Goal: Transaction & Acquisition: Subscribe to service/newsletter

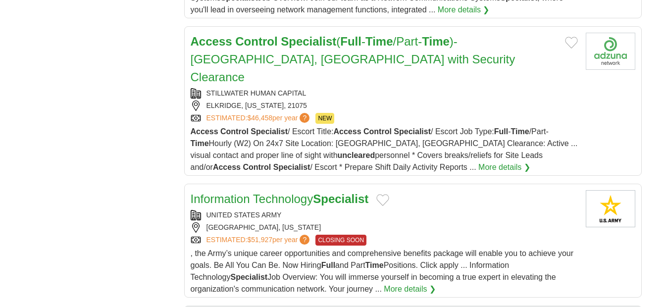
scroll to position [743, 0]
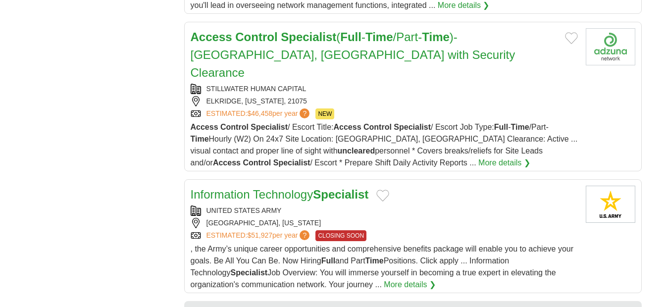
click at [478, 157] on link "More details ❯" at bounding box center [504, 163] width 52 height 12
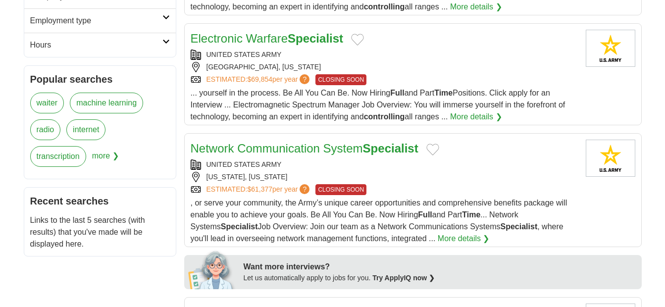
scroll to position [347, 0]
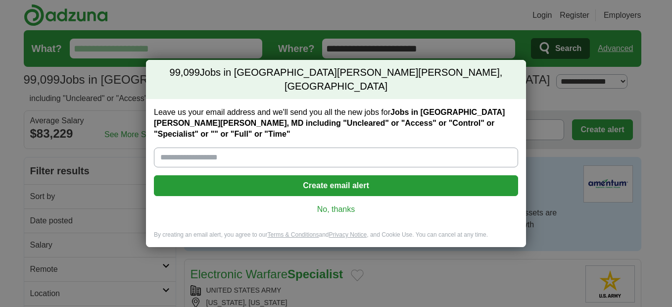
click at [251, 150] on input "Leave us your email address and we'll send you all the new jobs for Jobs in For…" at bounding box center [336, 158] width 364 height 20
type input "**********"
click at [286, 180] on button "Create email alert" at bounding box center [336, 185] width 364 height 21
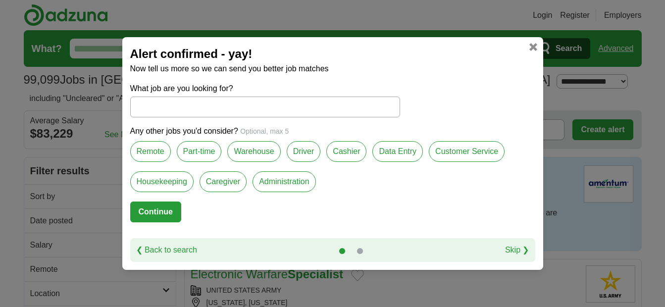
click at [192, 107] on input "What job are you looking for?" at bounding box center [265, 107] width 270 height 21
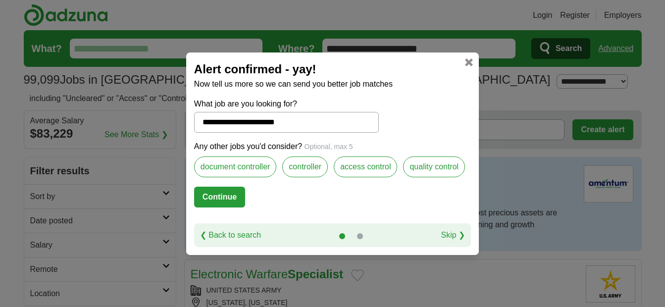
type input "**********"
click at [365, 168] on label "access control" at bounding box center [365, 166] width 63 height 21
click at [210, 203] on button "Continue" at bounding box center [219, 197] width 51 height 21
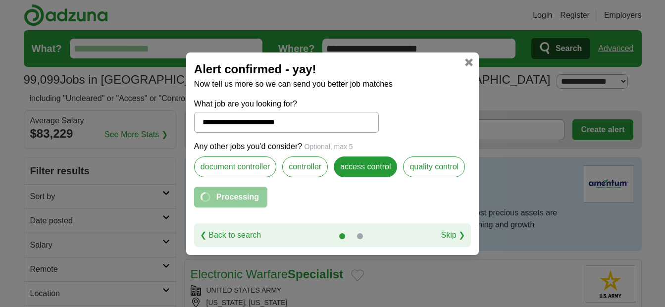
select select "**"
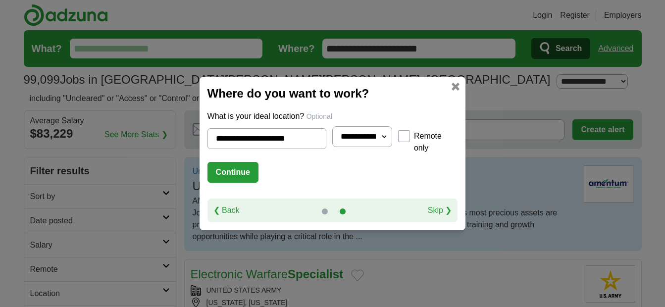
click at [221, 172] on button "Continue" at bounding box center [232, 172] width 51 height 21
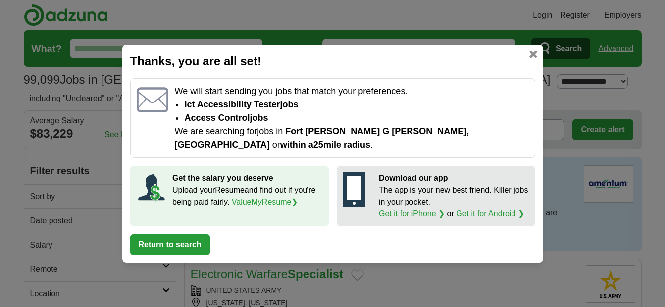
click at [185, 234] on button "Return to search" at bounding box center [170, 244] width 80 height 21
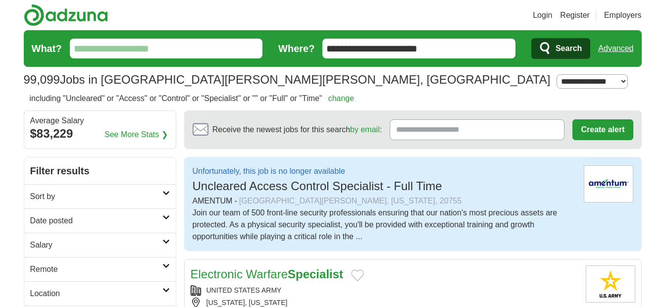
click at [191, 51] on input "What?" at bounding box center [166, 49] width 193 height 20
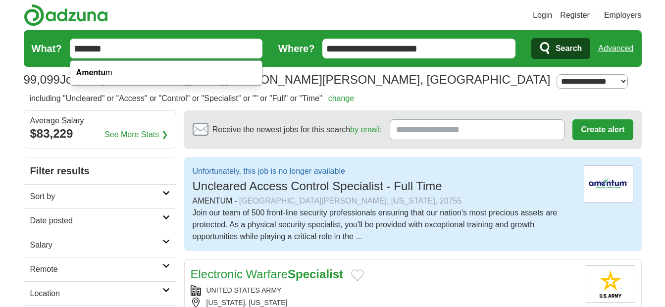
type input "*******"
click at [531, 38] on button "Search" at bounding box center [560, 48] width 59 height 21
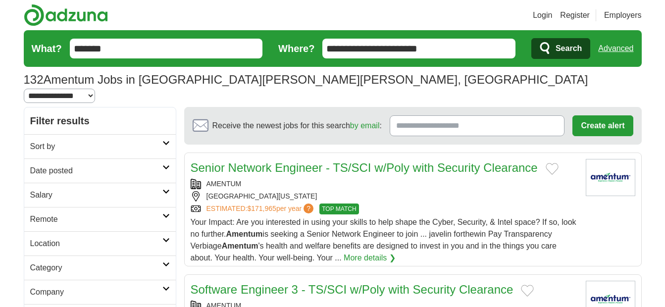
click at [578, 50] on span "Search" at bounding box center [569, 49] width 26 height 20
click at [573, 16] on link "Register" at bounding box center [575, 15] width 30 height 12
click at [163, 134] on link "Sort by" at bounding box center [100, 146] width 152 height 24
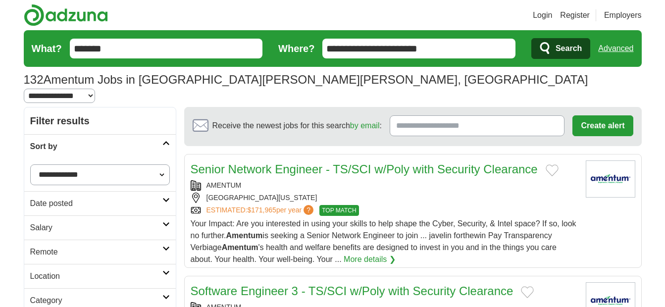
click at [446, 115] on input "Receive the newest jobs for this search by email :" at bounding box center [477, 125] width 175 height 21
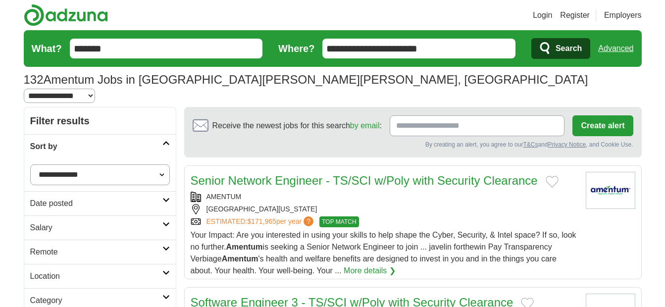
type input "**********"
click at [615, 115] on button "Create alert" at bounding box center [602, 125] width 60 height 21
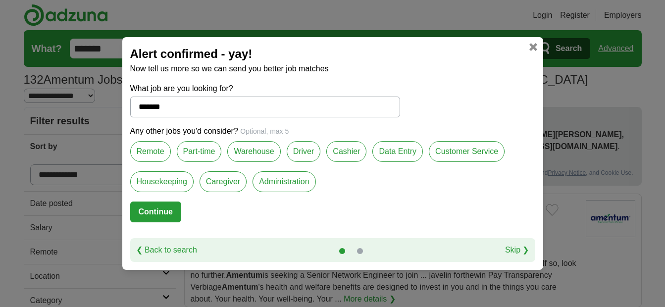
click at [438, 153] on label "Customer Service" at bounding box center [467, 151] width 76 height 21
click at [151, 150] on label "Remote" at bounding box center [150, 151] width 41 height 21
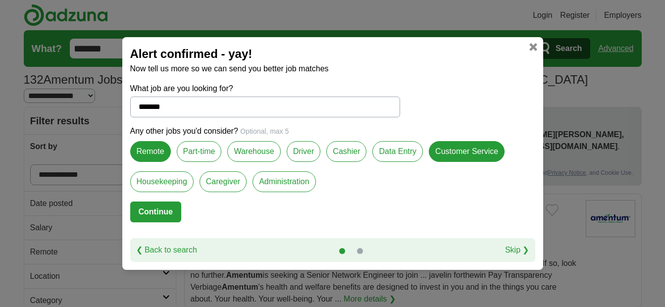
click at [203, 155] on label "Part-time" at bounding box center [199, 151] width 45 height 21
click at [263, 153] on label "Warehouse" at bounding box center [253, 151] width 53 height 21
click at [167, 212] on button "Continue" at bounding box center [155, 212] width 51 height 21
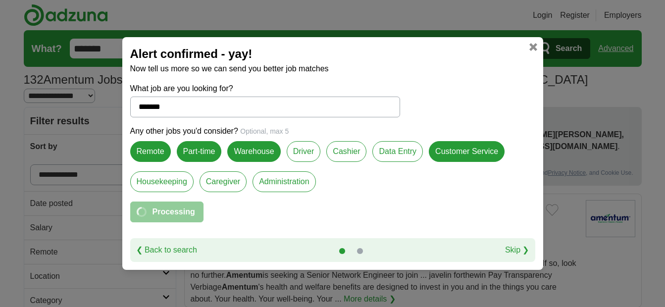
select select "*"
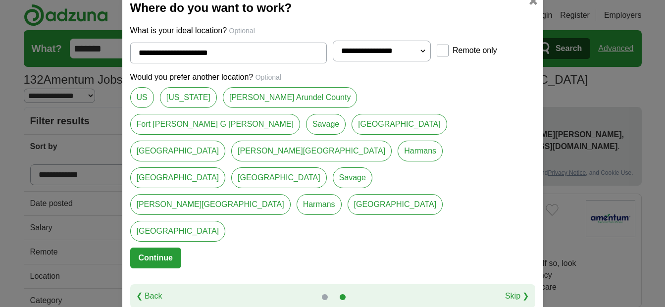
drag, startPoint x: 185, startPoint y: 142, endPoint x: 301, endPoint y: 143, distance: 115.9
click at [185, 108] on link "[US_STATE]" at bounding box center [188, 97] width 57 height 21
click at [447, 135] on link "[GEOGRAPHIC_DATA]" at bounding box center [400, 124] width 96 height 21
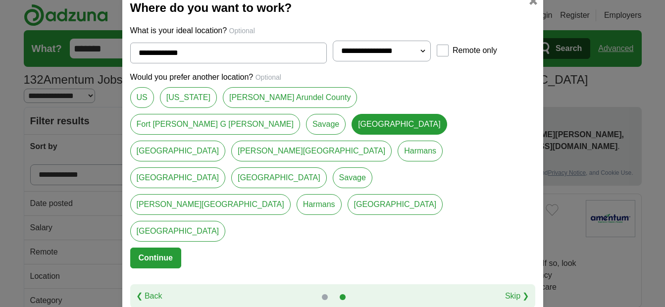
click at [226, 221] on link "[GEOGRAPHIC_DATA]" at bounding box center [178, 231] width 96 height 21
type input "**********"
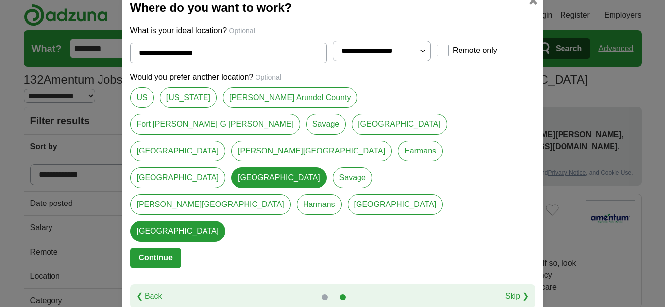
click at [152, 248] on button "Continue" at bounding box center [155, 258] width 51 height 21
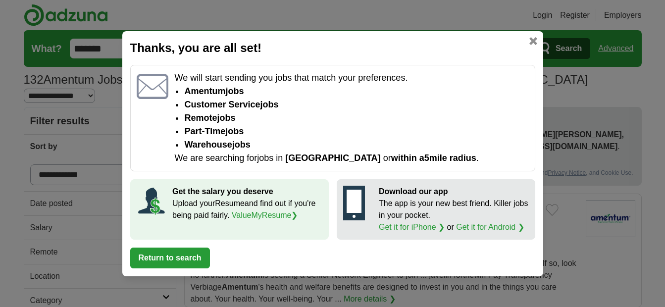
click at [163, 255] on button "Return to search" at bounding box center [170, 258] width 80 height 21
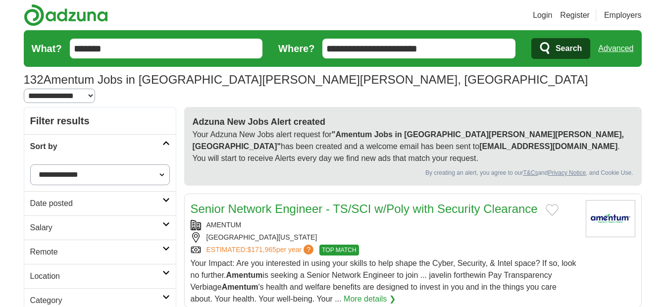
click at [576, 16] on link "Register" at bounding box center [575, 15] width 30 height 12
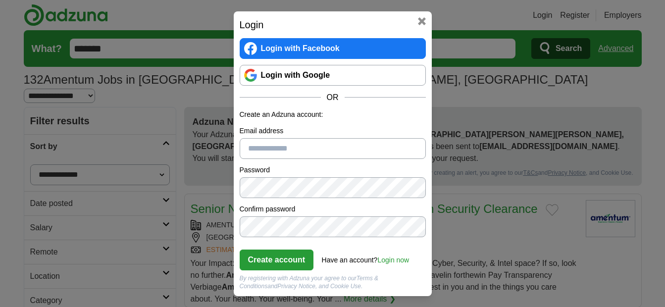
click at [284, 146] on input "Email address" at bounding box center [333, 148] width 186 height 21
type input "**********"
click at [280, 255] on button "Create account" at bounding box center [277, 260] width 74 height 21
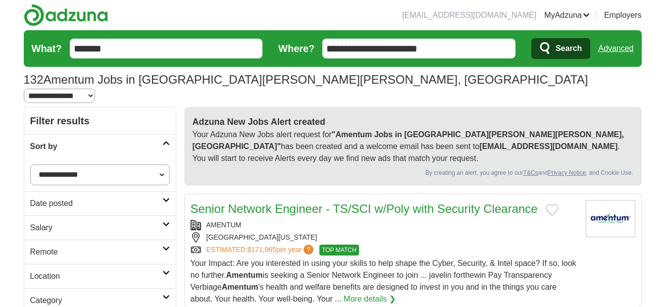
click at [615, 14] on link "Employers" at bounding box center [623, 15] width 38 height 12
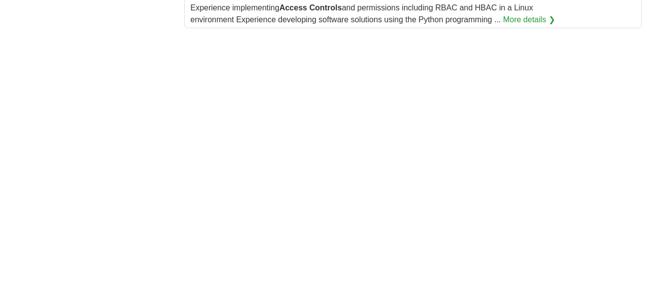
scroll to position [1386, 0]
